Goal: Information Seeking & Learning: Understand process/instructions

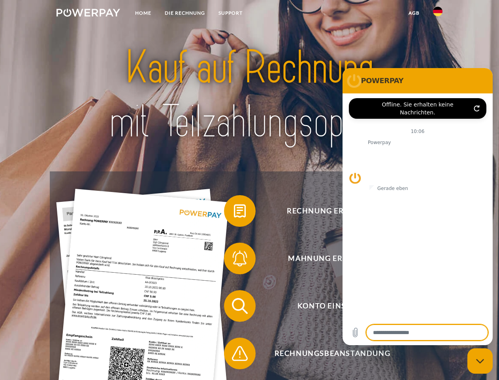
click at [88, 14] on img at bounding box center [89, 13] width 64 height 8
click at [438, 14] on img at bounding box center [437, 11] width 9 height 9
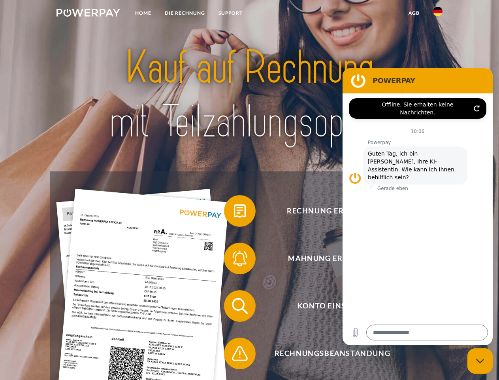
click at [414, 13] on link "agb" at bounding box center [414, 13] width 25 height 14
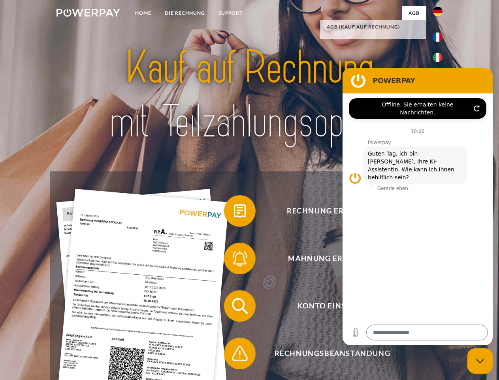
click at [234, 212] on span at bounding box center [228, 211] width 40 height 40
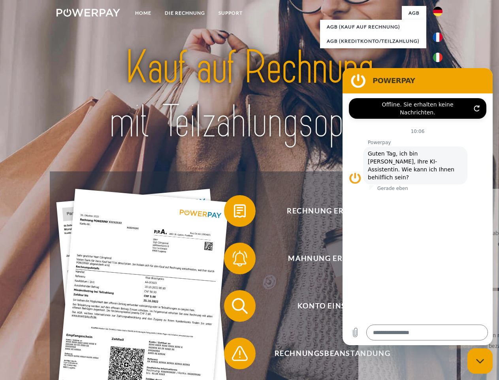
click at [234, 260] on span at bounding box center [228, 258] width 40 height 40
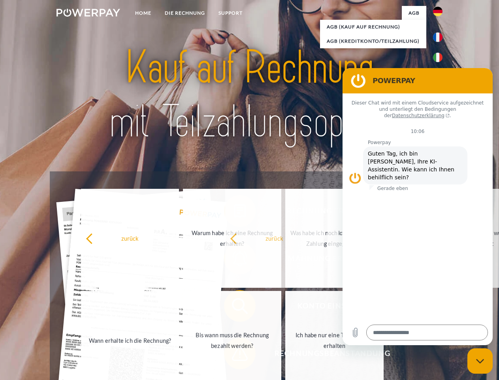
click at [234, 355] on span at bounding box center [228, 353] width 40 height 40
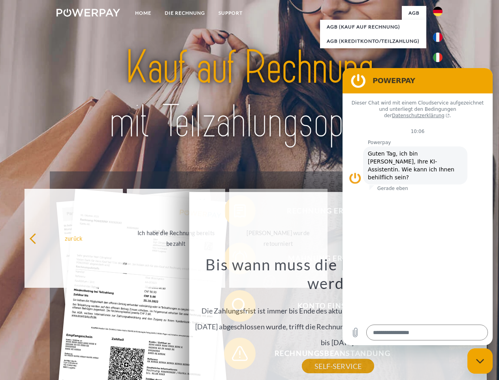
click at [480, 361] on icon "Messaging-Fenster schließen" at bounding box center [480, 360] width 8 height 5
type textarea "*"
